Goal: Task Accomplishment & Management: Complete application form

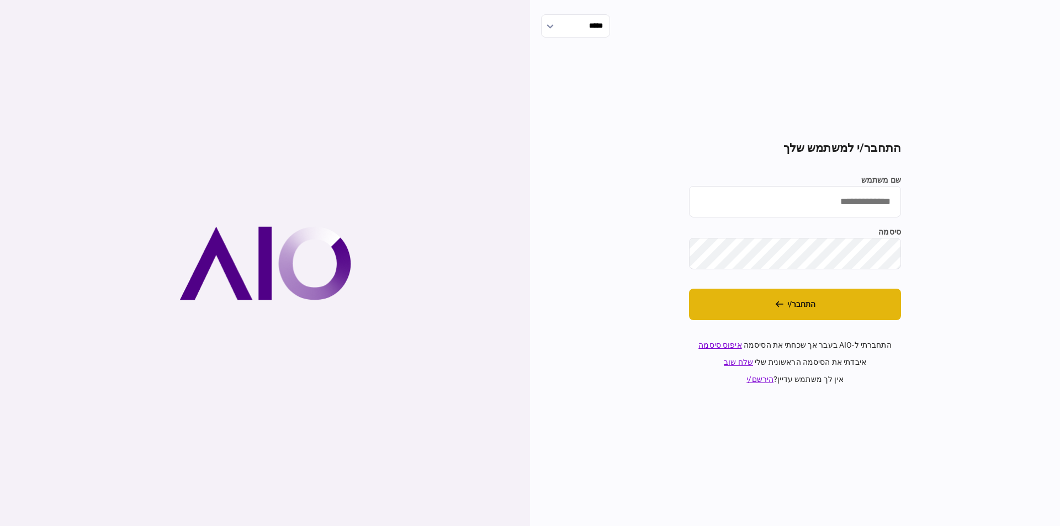
type input "*********"
click at [797, 306] on button "התחבר/י" at bounding box center [795, 304] width 212 height 31
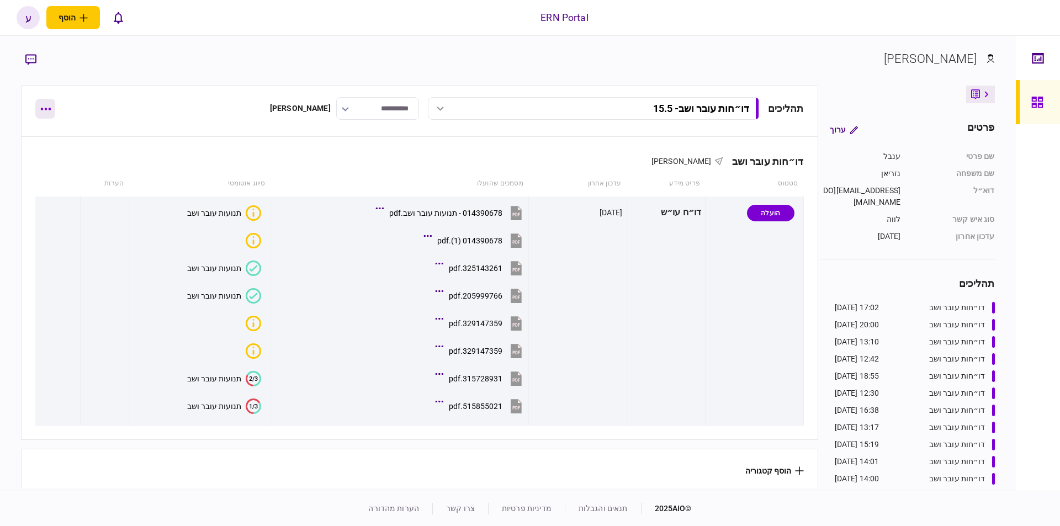
click at [40, 111] on button "button" at bounding box center [45, 109] width 20 height 20
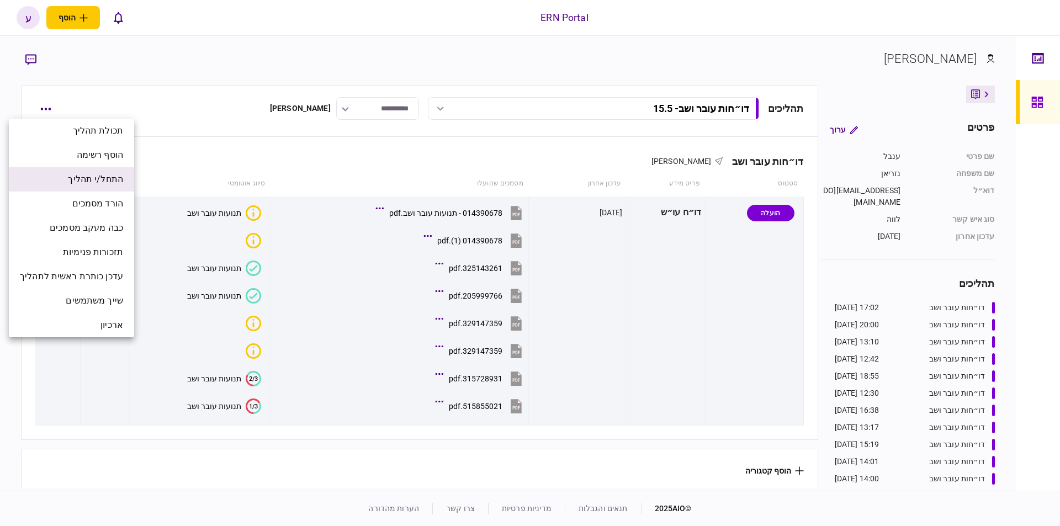
click at [113, 182] on span "התחל/י תהליך" at bounding box center [95, 179] width 55 height 13
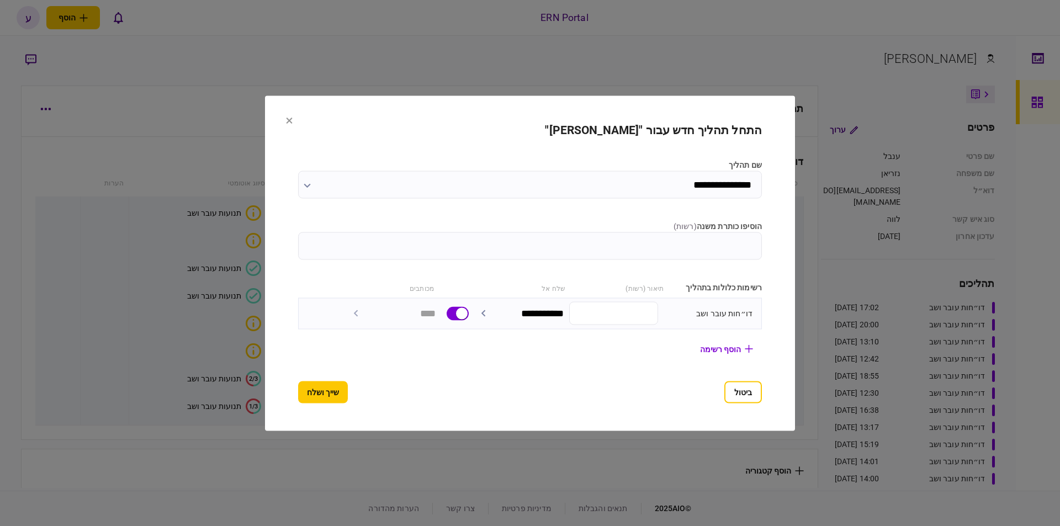
click at [447, 227] on label "הוסיפו כותרת משנה ( רשות )" at bounding box center [530, 226] width 464 height 12
click at [447, 232] on input "הוסיפו כותרת משנה ( רשות )" at bounding box center [530, 246] width 464 height 28
click at [447, 231] on div "הוסיפו כותרת משנה ( רשות )" at bounding box center [530, 239] width 464 height 39
click at [454, 258] on section "**********" at bounding box center [530, 263] width 464 height 280
click at [457, 253] on input "הוסיפו כותרת משנה ( רשות )" at bounding box center [530, 246] width 464 height 28
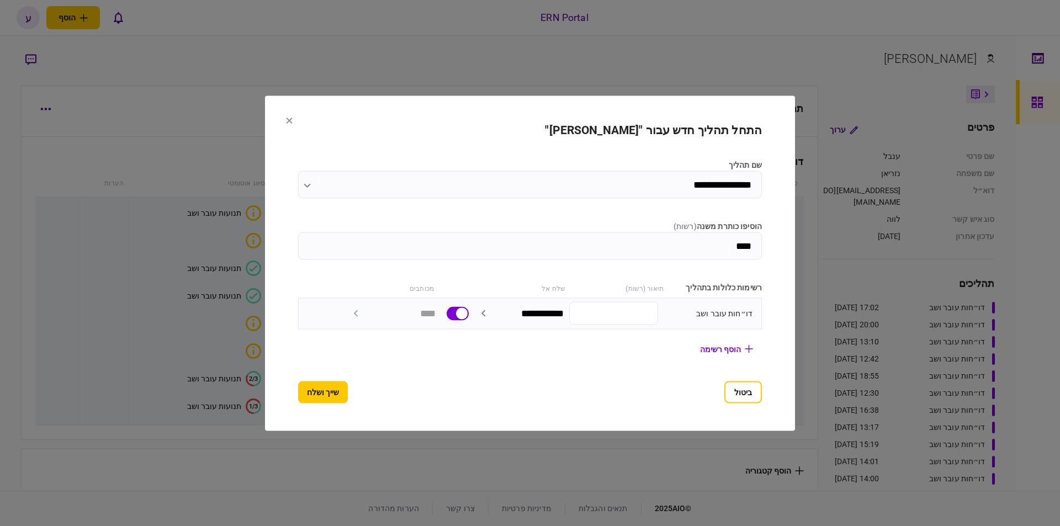
type input "****"
click at [300, 392] on button "שייך ושלח" at bounding box center [323, 392] width 50 height 22
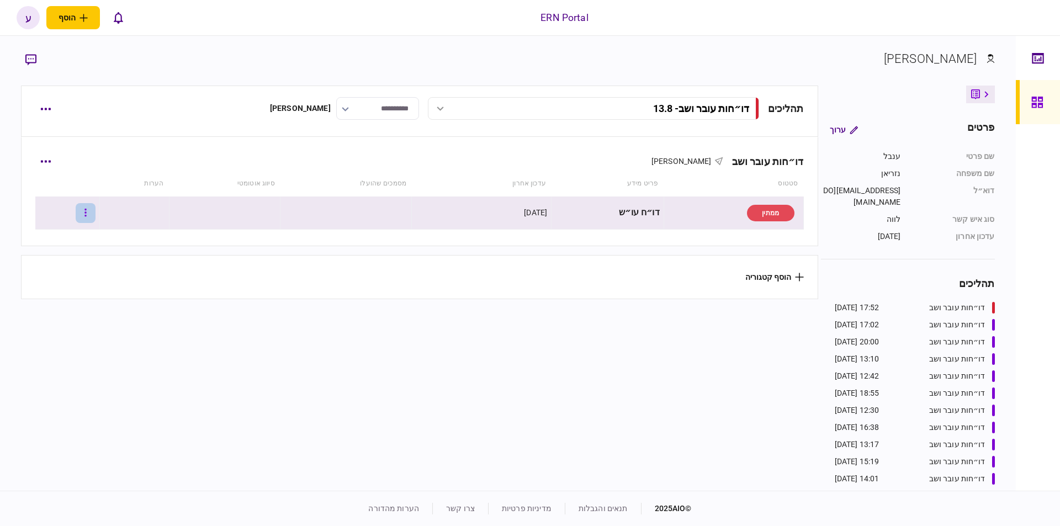
click at [95, 217] on button "button" at bounding box center [86, 213] width 20 height 20
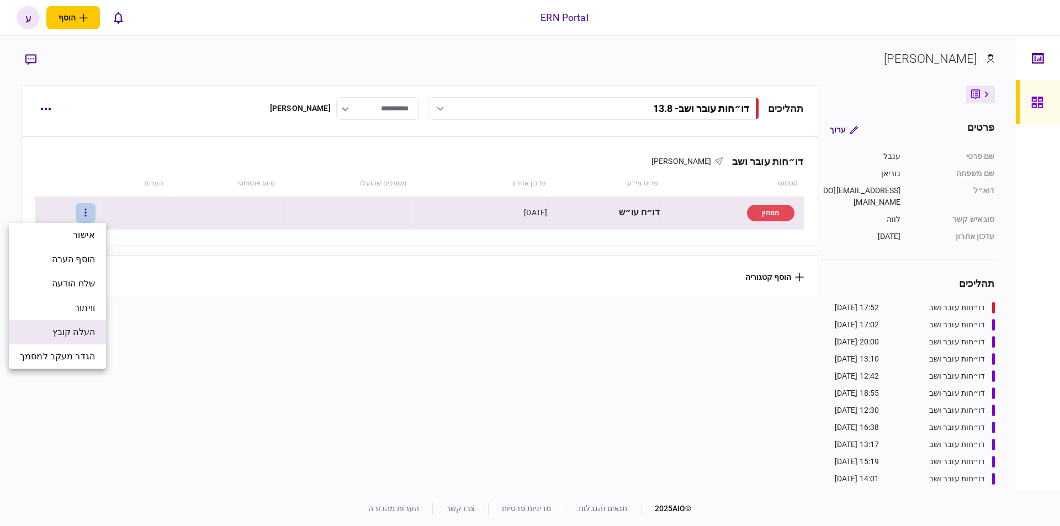
click at [78, 329] on span "העלה קובץ" at bounding box center [73, 332] width 42 height 13
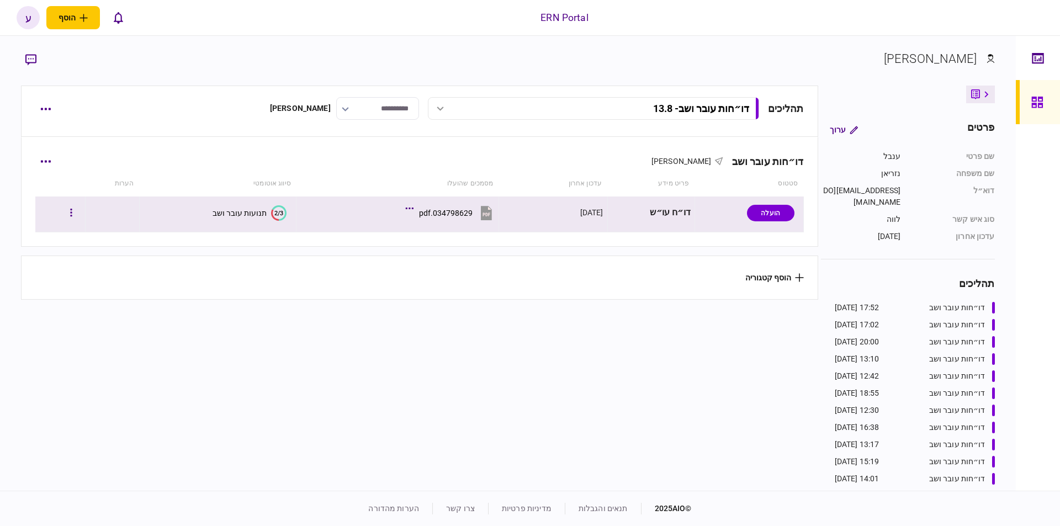
click at [278, 211] on text "2/3" at bounding box center [278, 212] width 9 height 7
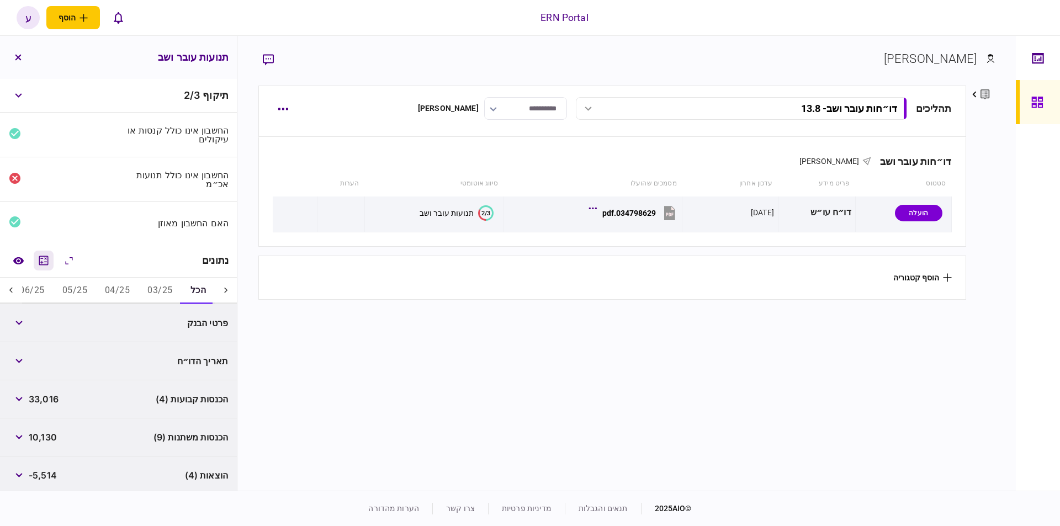
click at [42, 254] on icon "מחשבון" at bounding box center [43, 260] width 13 height 13
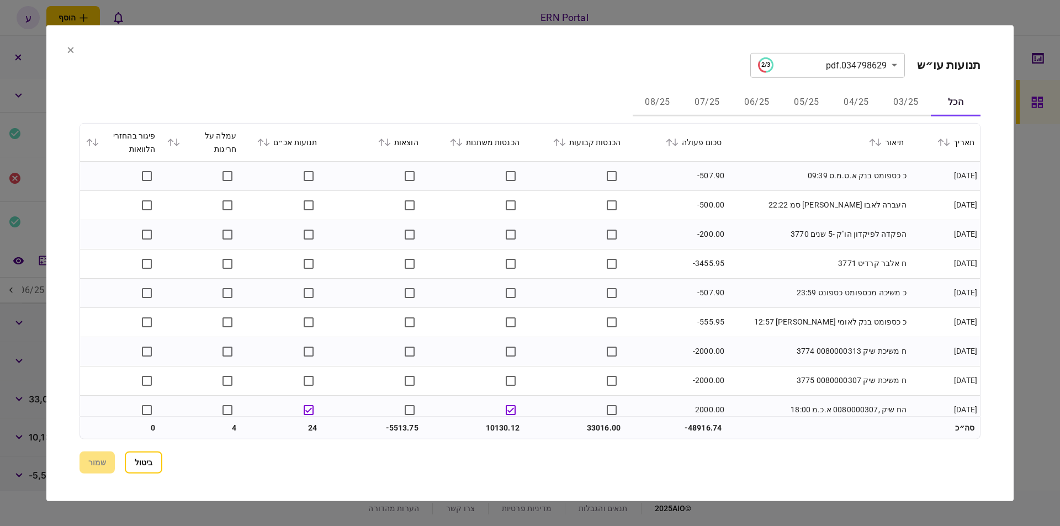
click at [814, 104] on button "05/25" at bounding box center [806, 102] width 50 height 26
click at [680, 143] on button at bounding box center [672, 142] width 15 height 7
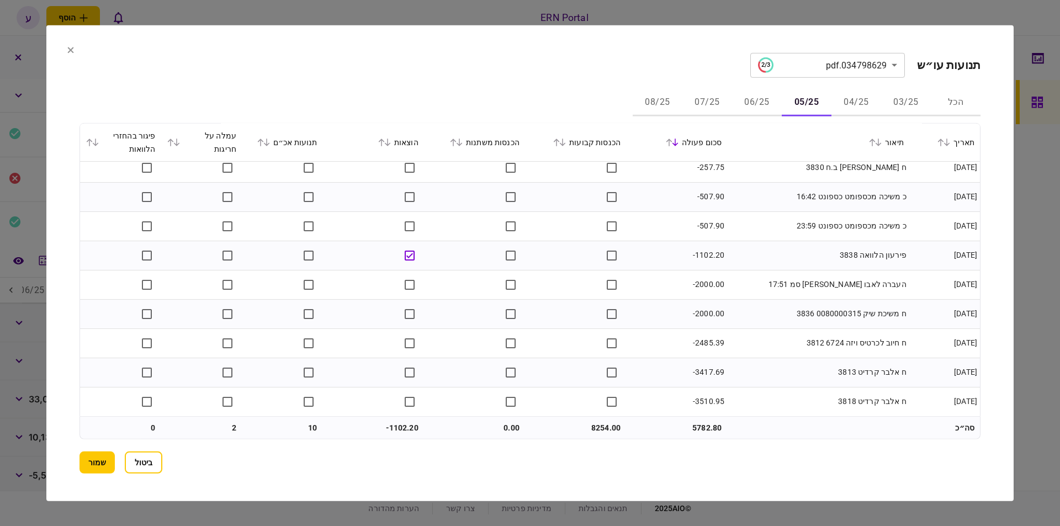
scroll to position [683, 0]
click at [753, 100] on button "06/25" at bounding box center [757, 102] width 50 height 26
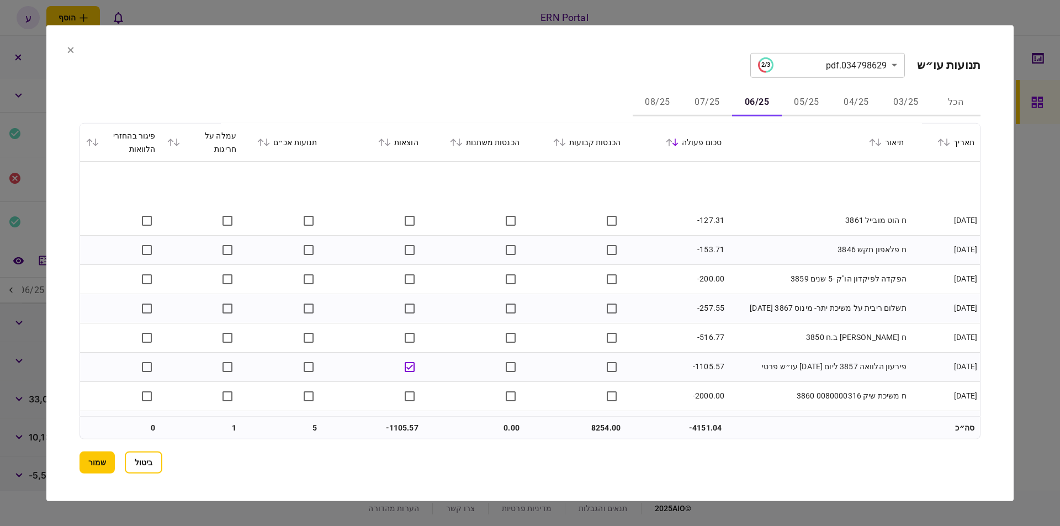
scroll to position [507, 0]
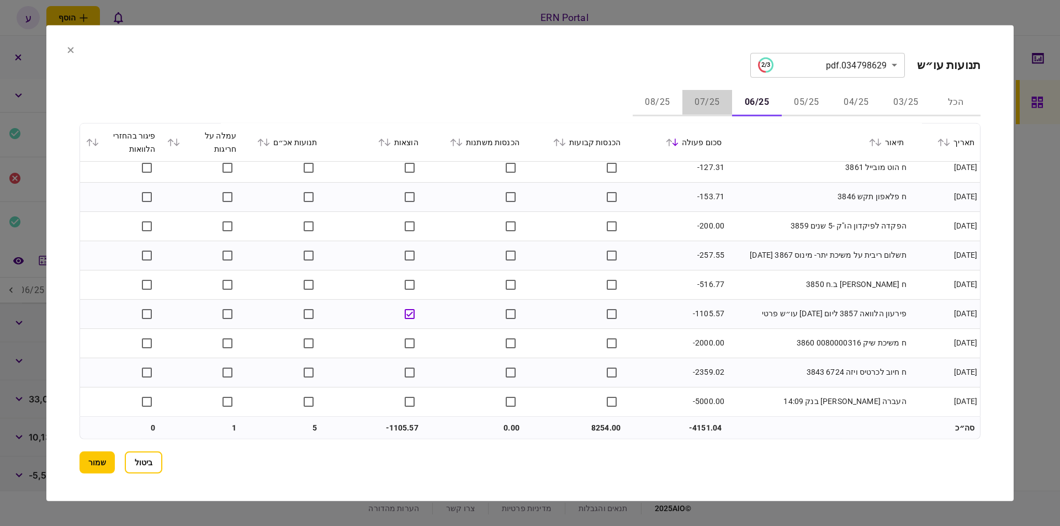
click at [703, 100] on button "07/25" at bounding box center [707, 102] width 50 height 26
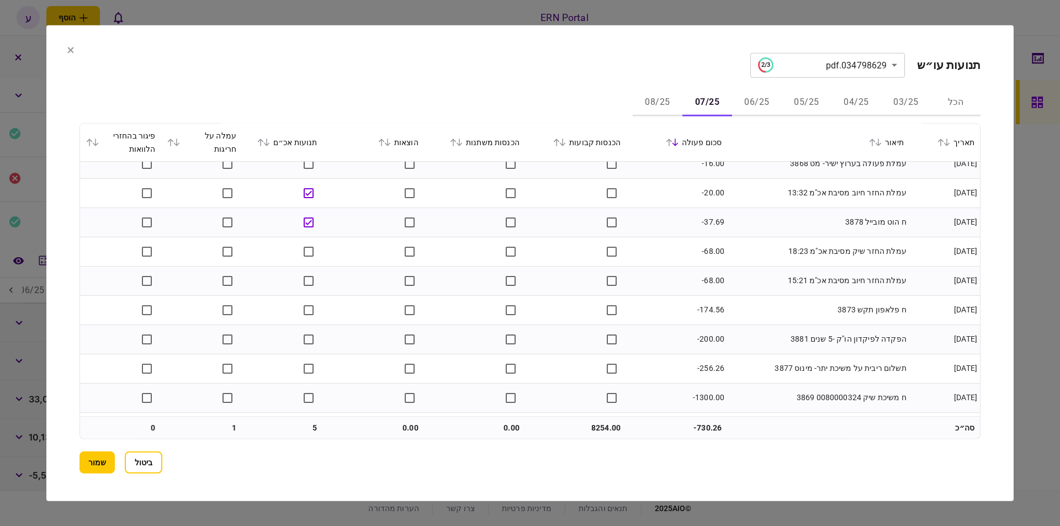
scroll to position [215, 0]
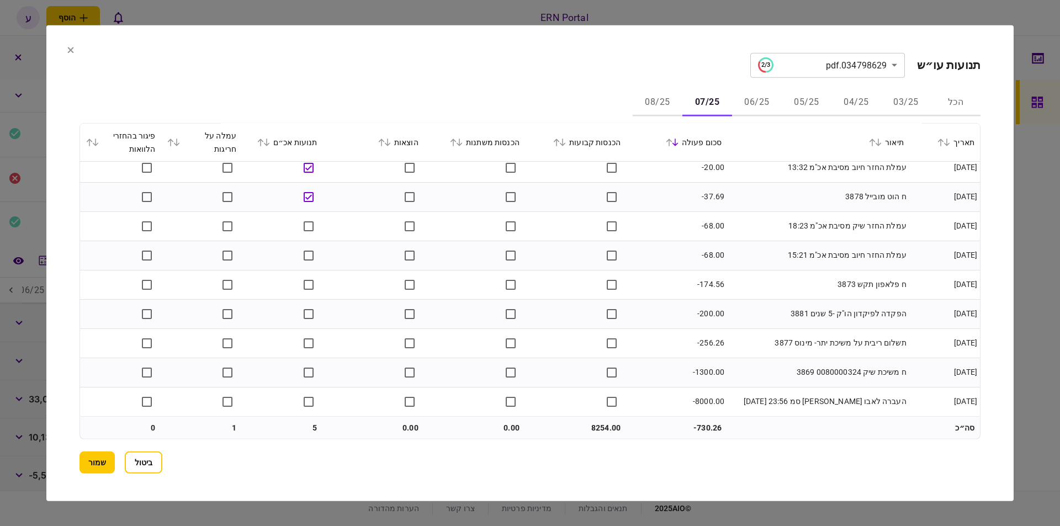
click at [661, 121] on section "הכל 03/25 04/25 05/25 06/25 07/25 08/25 תאריך תיאור סכום פעולה הכנסות קבועות הכ…" at bounding box center [529, 263] width 901 height 349
click at [666, 93] on button "08/25" at bounding box center [657, 102] width 50 height 26
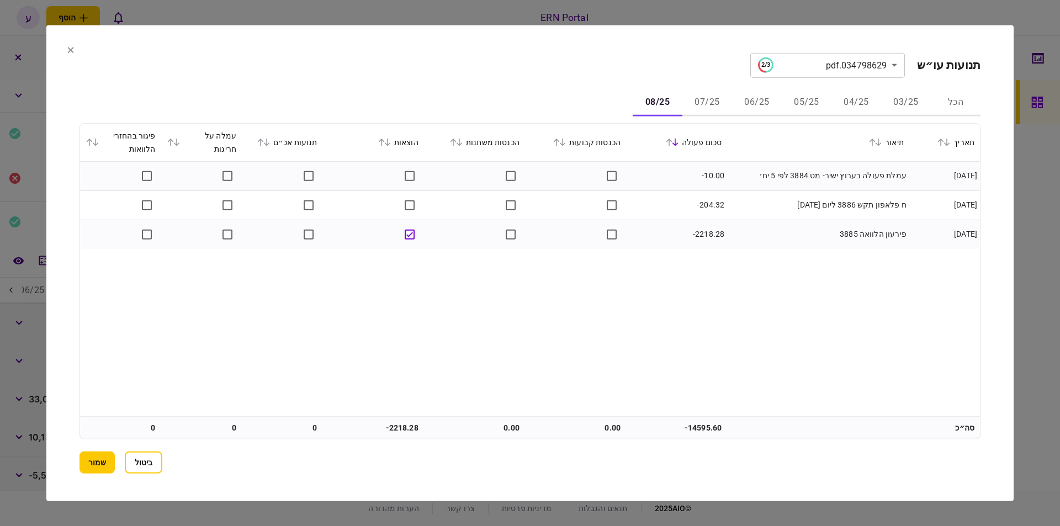
click at [649, 114] on button "08/25" at bounding box center [657, 102] width 50 height 26
click at [104, 451] on button "שמור" at bounding box center [96, 462] width 35 height 22
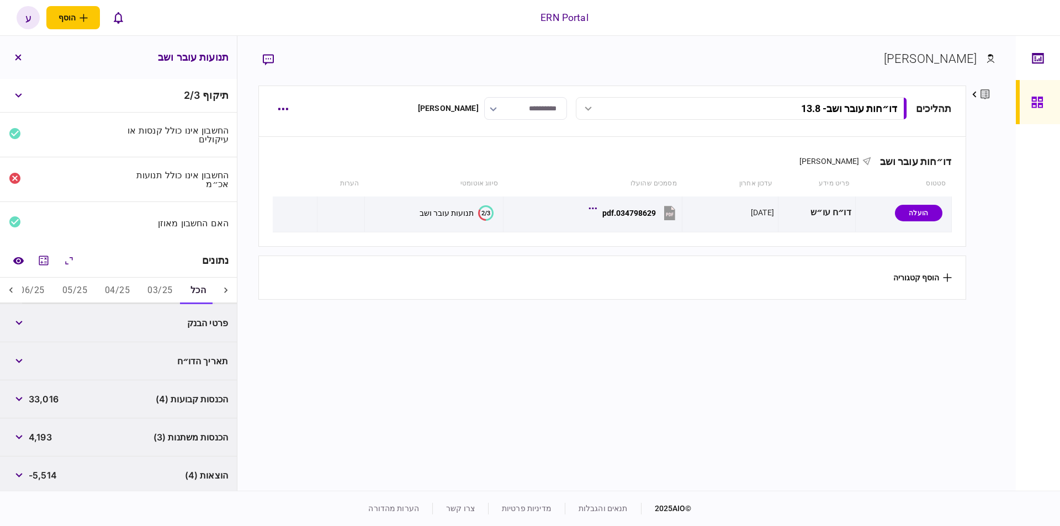
click at [98, 291] on button "04/25" at bounding box center [117, 291] width 42 height 26
click at [79, 287] on button "05/25" at bounding box center [75, 291] width 42 height 26
click at [29, 319] on button "button" at bounding box center [19, 323] width 20 height 20
click at [34, 313] on div "8,254" at bounding box center [32, 323] width 46 height 20
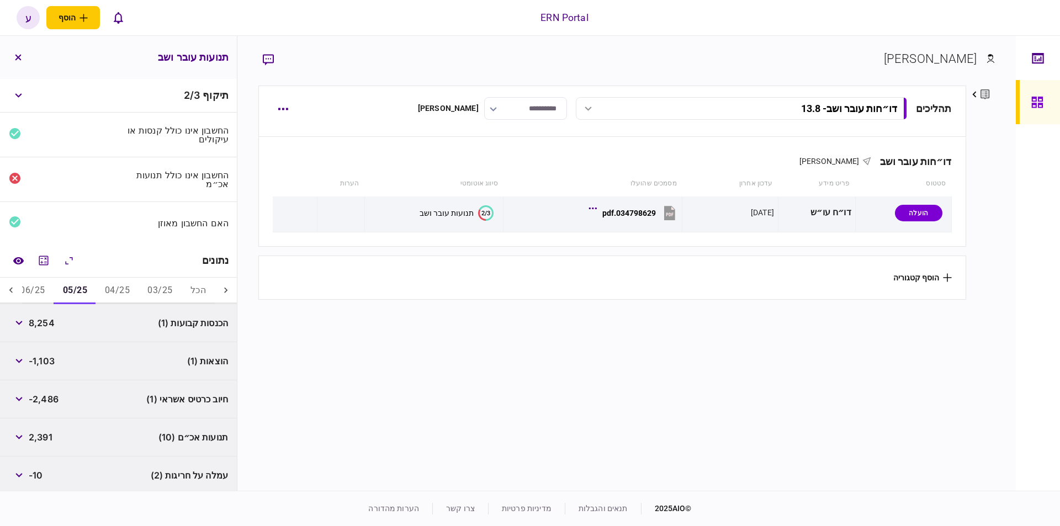
click at [41, 316] on span "8,254" at bounding box center [42, 322] width 26 height 13
copy span "8,254"
click at [44, 319] on span "8,254" at bounding box center [42, 322] width 26 height 13
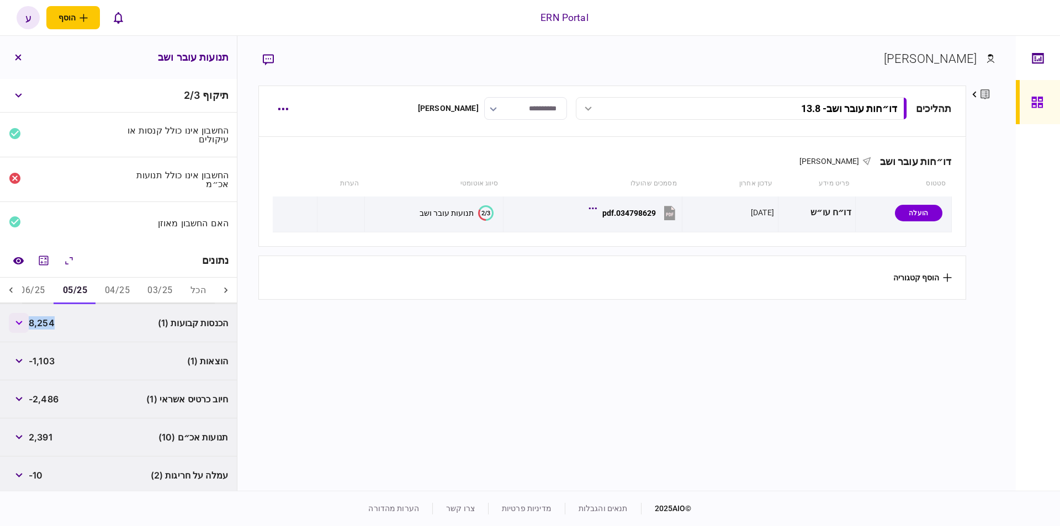
copy span "8,254"
click at [41, 356] on span "-1,103" at bounding box center [42, 360] width 26 height 13
copy span "1,103"
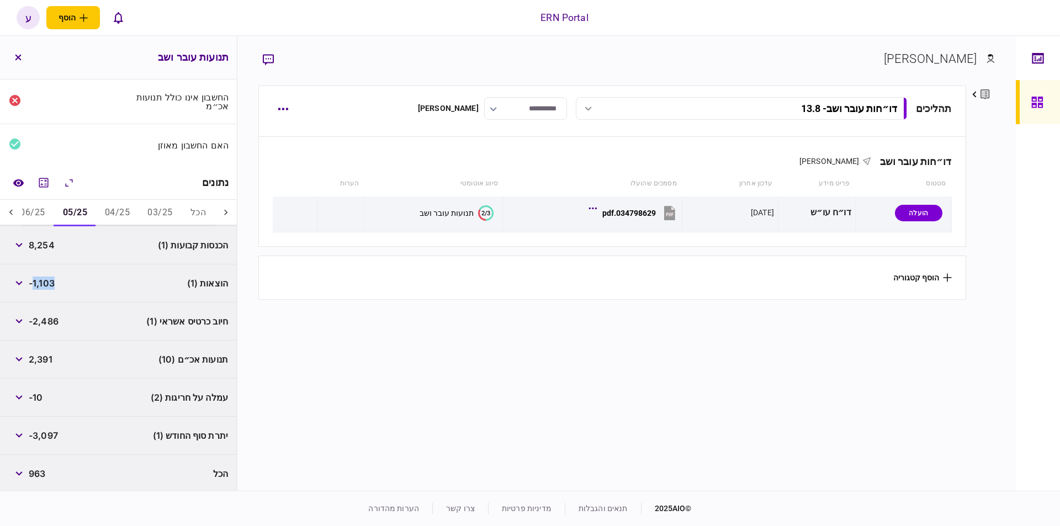
click at [49, 433] on span "-3,097" at bounding box center [43, 435] width 29 height 13
copy div "-3,097"
click at [39, 206] on button "06/25" at bounding box center [32, 213] width 42 height 26
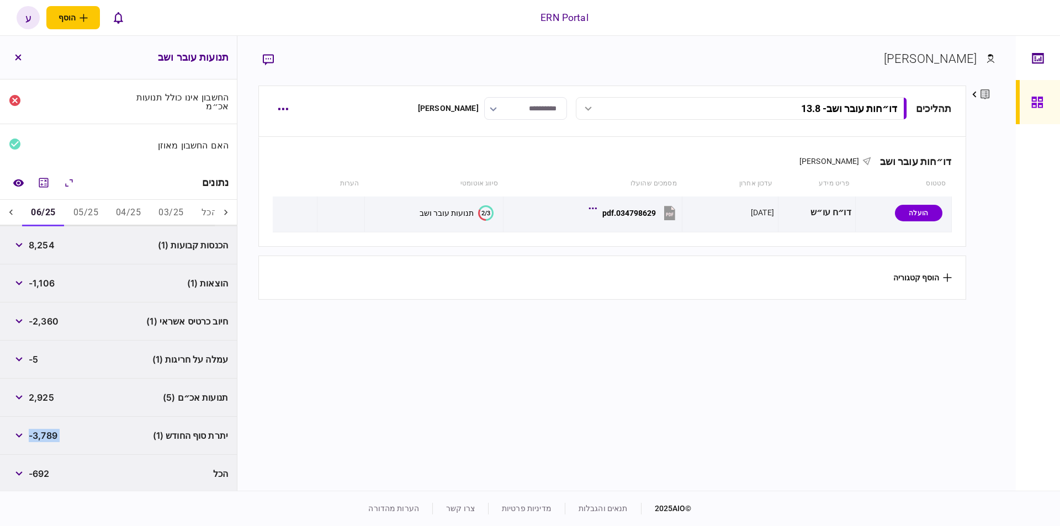
scroll to position [0, -12]
click at [40, 245] on span "8,254" at bounding box center [42, 244] width 26 height 13
copy span "8,254"
click at [49, 281] on span "-1,106" at bounding box center [42, 282] width 26 height 13
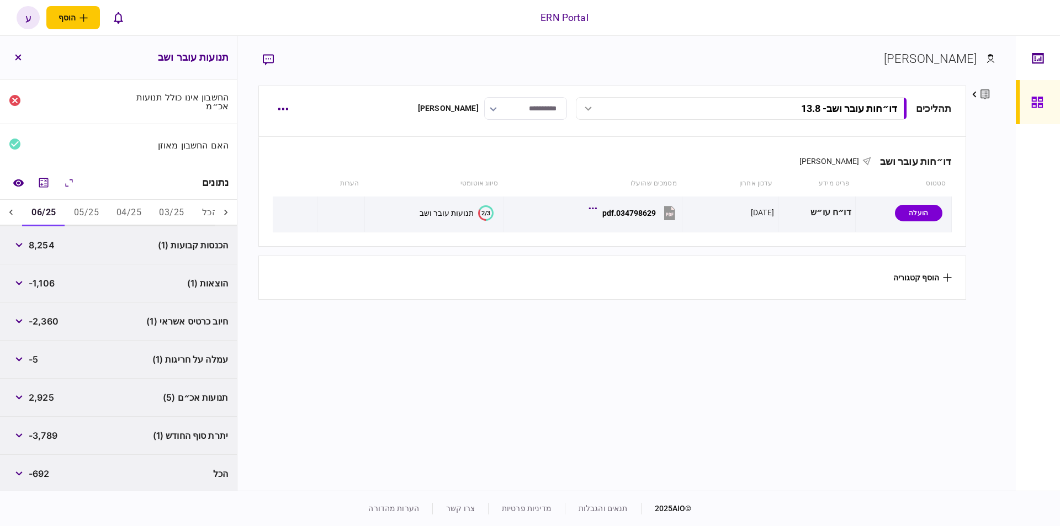
click at [49, 281] on span "-1,106" at bounding box center [42, 282] width 26 height 13
copy span "1,106"
click at [57, 430] on span "-3,789" at bounding box center [43, 435] width 29 height 13
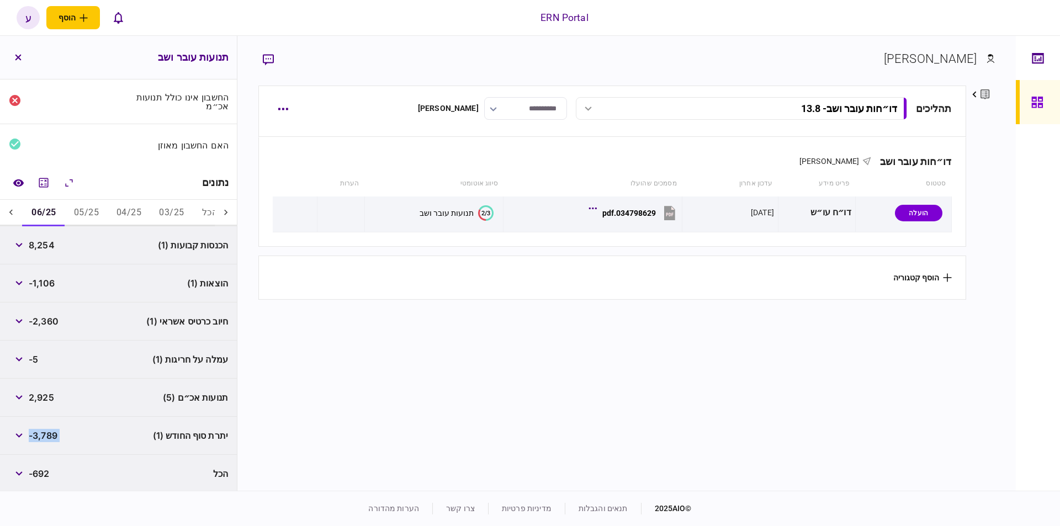
copy div "-3,789"
click at [12, 212] on icon at bounding box center [11, 212] width 11 height 11
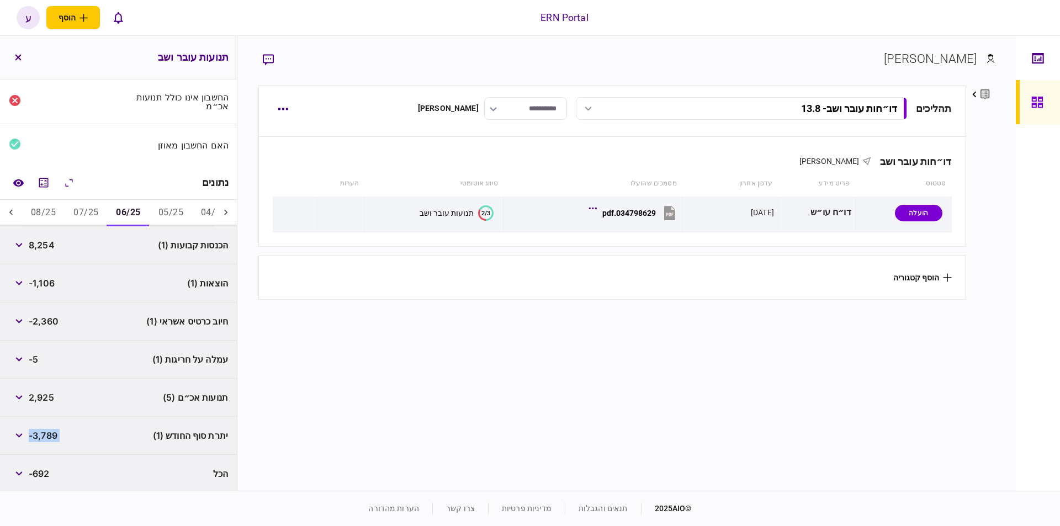
click at [87, 212] on button "07/25" at bounding box center [86, 213] width 42 height 26
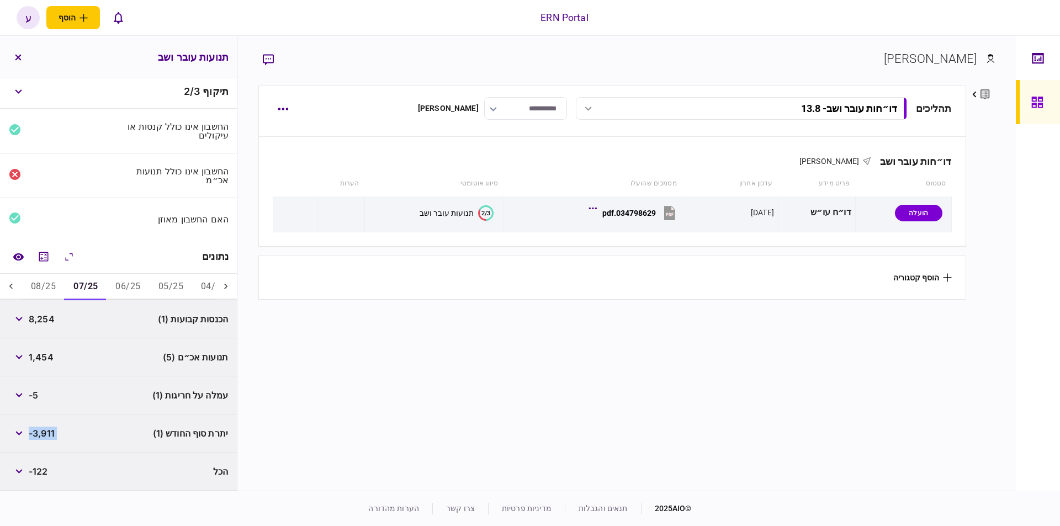
scroll to position [2, 0]
click at [50, 327] on div "8,254" at bounding box center [32, 321] width 46 height 20
click at [46, 318] on span "8,254" at bounding box center [42, 321] width 26 height 13
copy span "8,254"
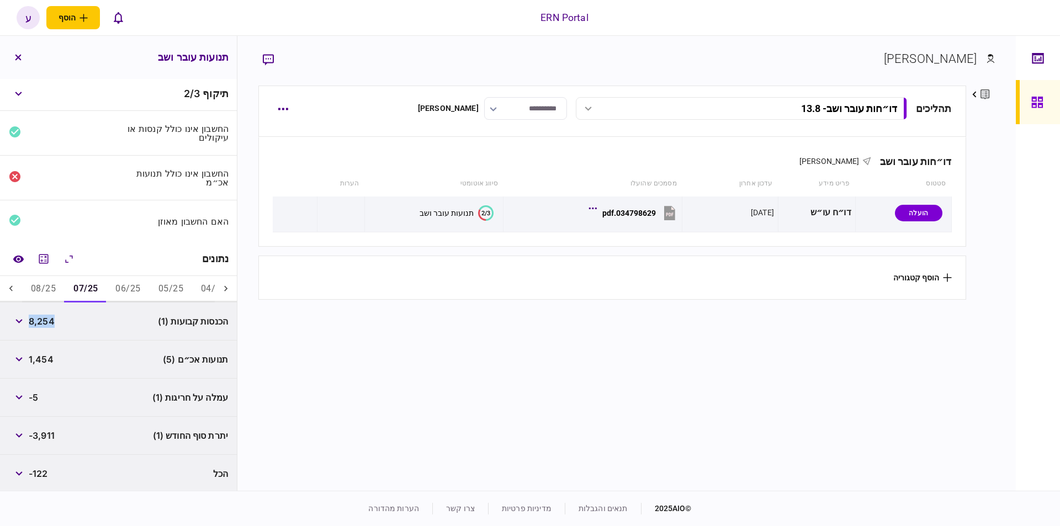
click at [51, 358] on span "1,454" at bounding box center [41, 359] width 25 height 13
click at [54, 440] on div "-3,911" at bounding box center [32, 435] width 46 height 20
click at [52, 439] on span "-3,911" at bounding box center [42, 435] width 26 height 13
click at [50, 435] on span "-3,911" at bounding box center [42, 435] width 26 height 13
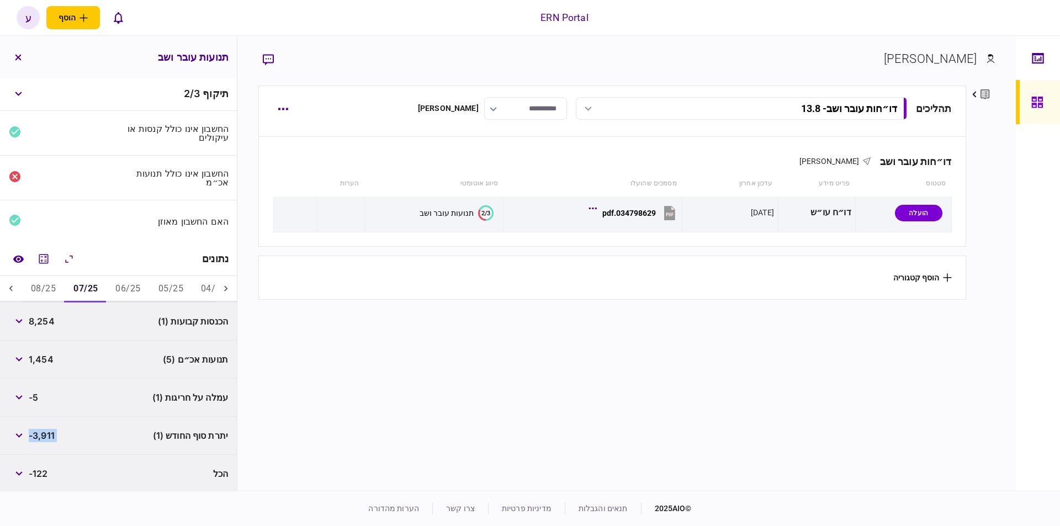
click at [50, 435] on span "-3,911" at bounding box center [42, 435] width 26 height 13
copy div "-3,911"
click at [36, 294] on button "08/25" at bounding box center [43, 289] width 42 height 26
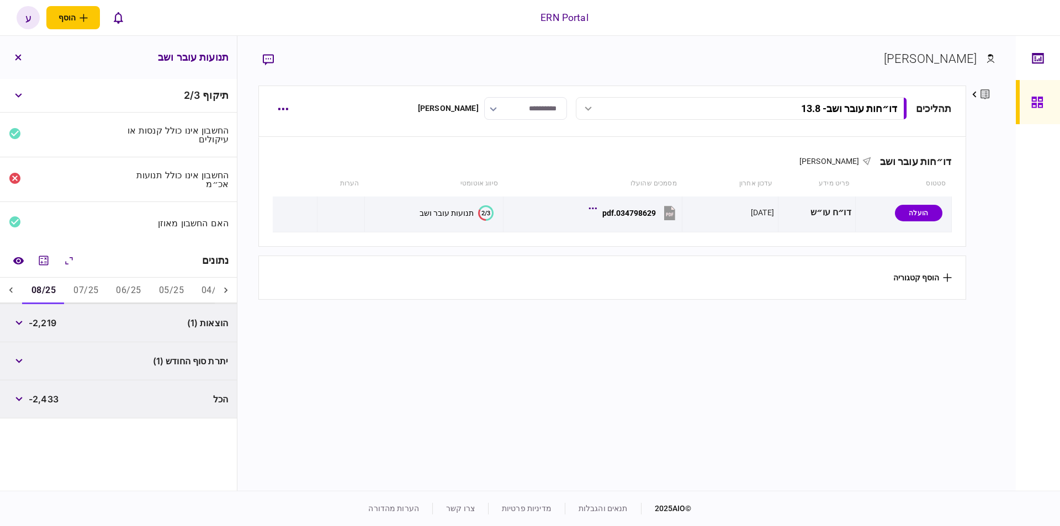
scroll to position [0, 0]
click at [39, 325] on span "-2,219" at bounding box center [43, 322] width 28 height 13
click at [45, 322] on span "-2,219" at bounding box center [43, 322] width 28 height 13
copy span "2,219"
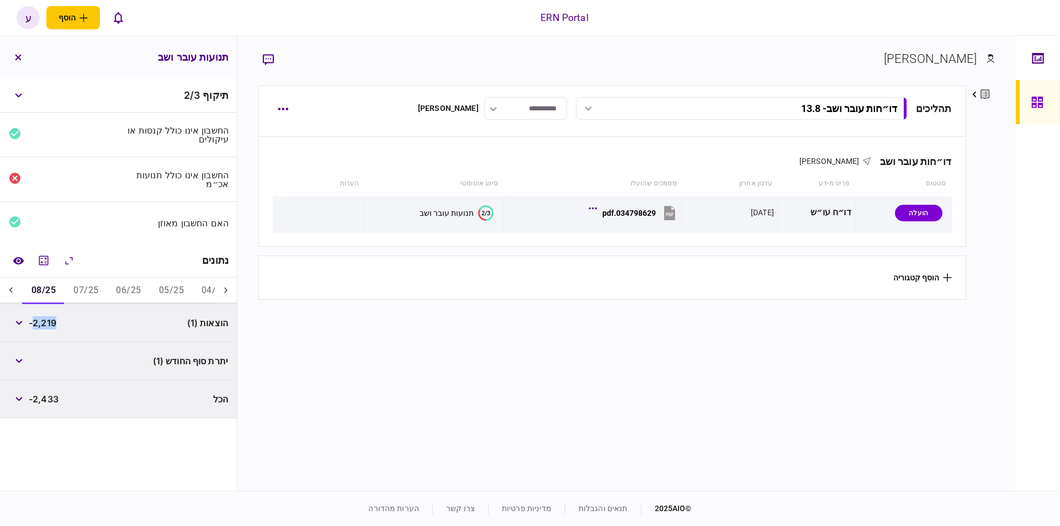
click at [94, 286] on button "07/25" at bounding box center [86, 291] width 42 height 26
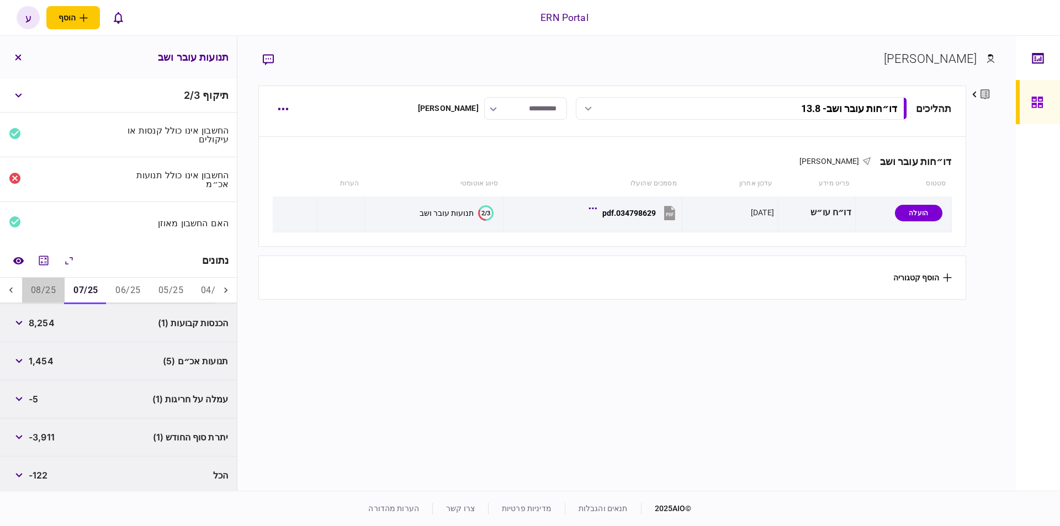
click at [47, 286] on button "08/25" at bounding box center [43, 291] width 42 height 26
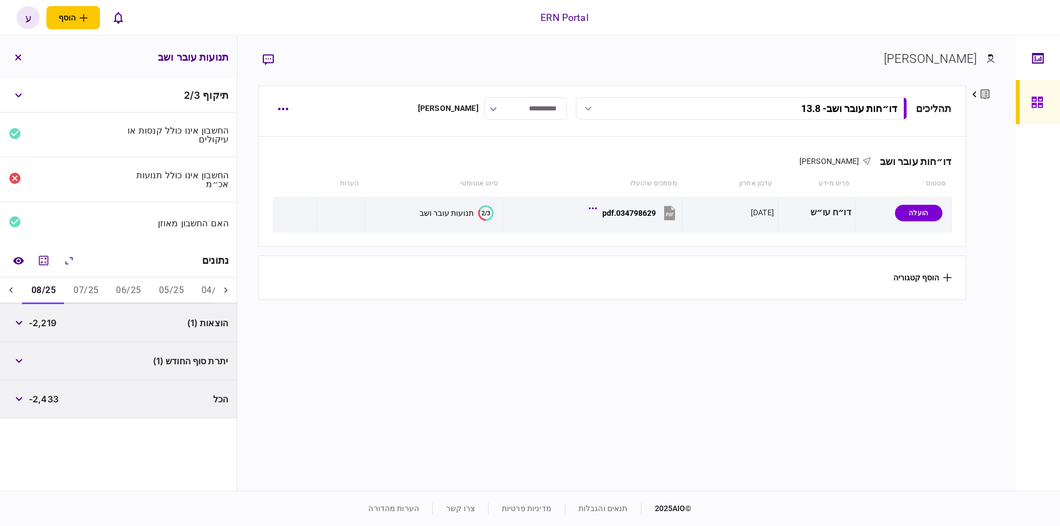
click at [46, 392] on span "-2,433" at bounding box center [44, 398] width 30 height 13
